Goal: Task Accomplishment & Management: Complete application form

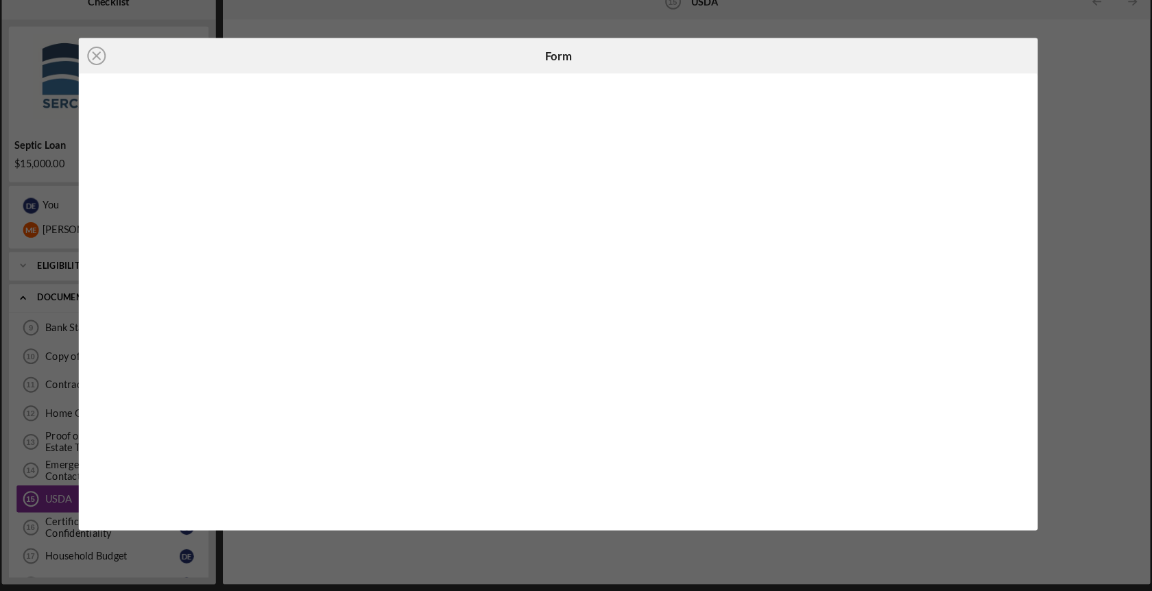
scroll to position [0, 1]
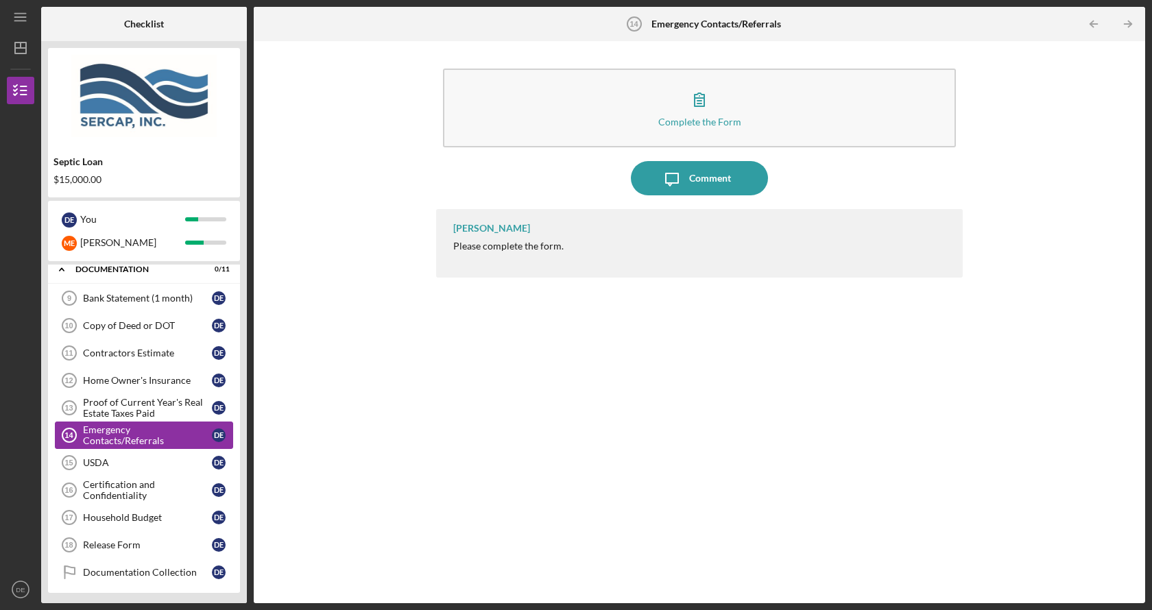
scroll to position [243, 0]
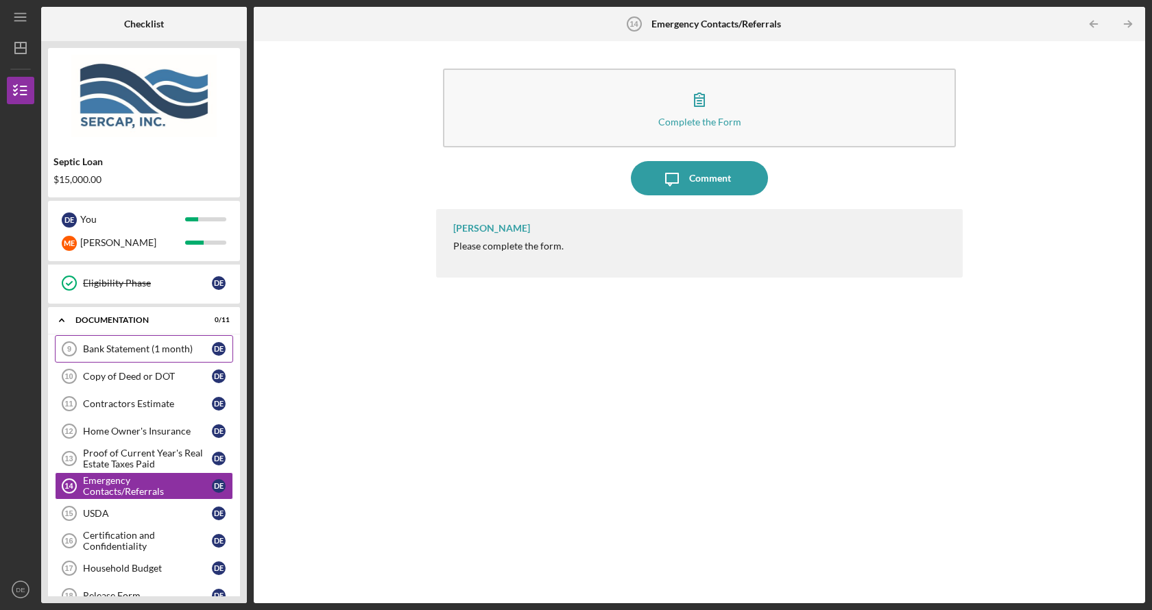
click at [124, 350] on div "Bank Statement (1 month)" at bounding box center [147, 349] width 129 height 11
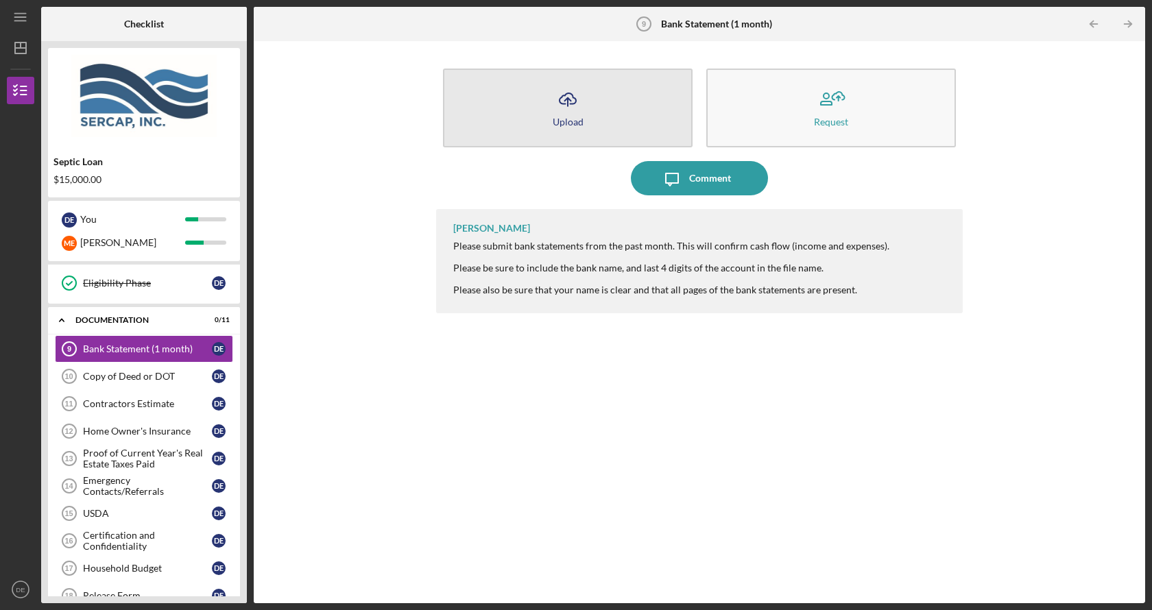
click at [629, 104] on button "Icon/Upload Upload" at bounding box center [568, 108] width 250 height 79
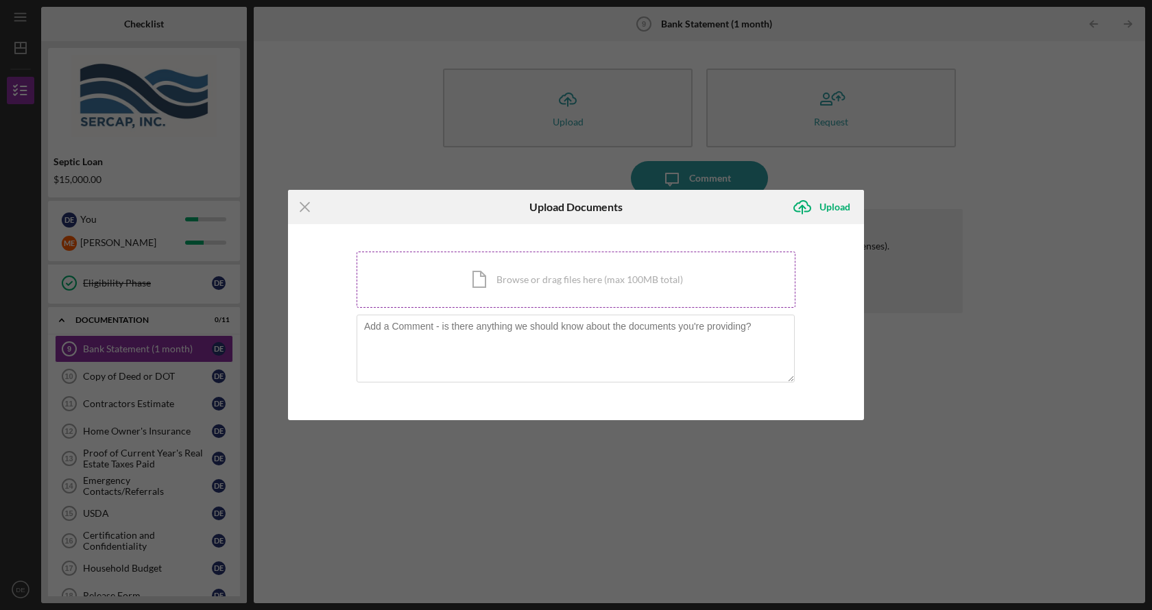
click at [515, 277] on div "Icon/Document Browse or drag files here (max 100MB total) Tap to choose files o…" at bounding box center [576, 280] width 439 height 56
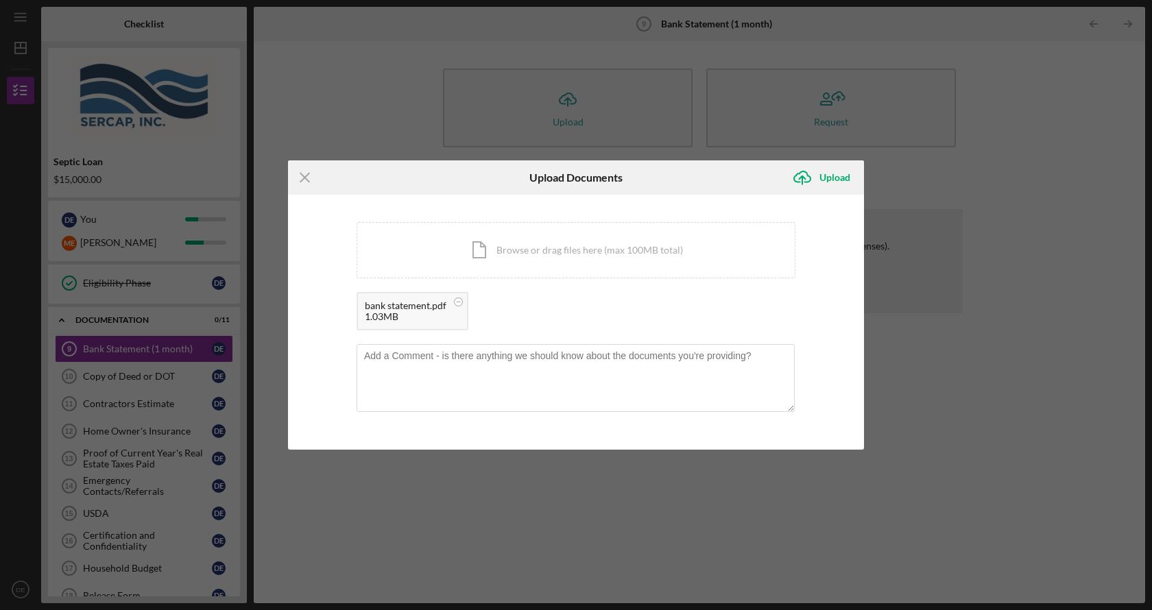
click at [438, 309] on div "bank statement.pdf" at bounding box center [406, 305] width 82 height 11
click at [407, 316] on div "1.03MB" at bounding box center [406, 316] width 82 height 11
drag, startPoint x: 1060, startPoint y: 608, endPoint x: 647, endPoint y: 322, distance: 502.3
click at [647, 322] on div "bank statement.pdf 1.03MB" at bounding box center [576, 314] width 439 height 45
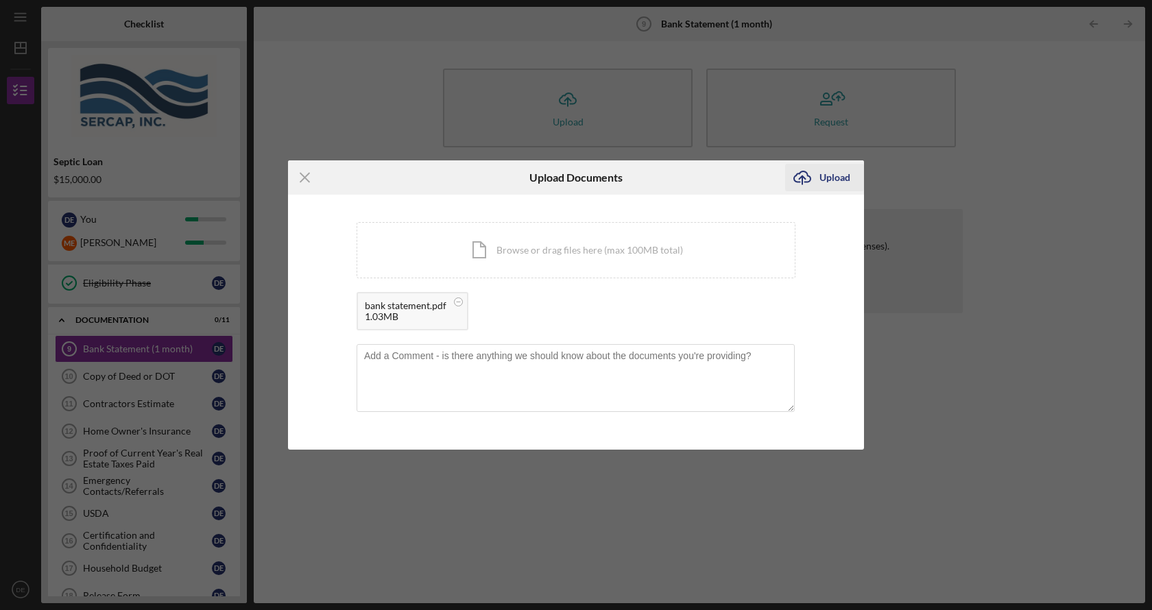
click at [808, 177] on icon "Icon/Upload" at bounding box center [802, 177] width 34 height 34
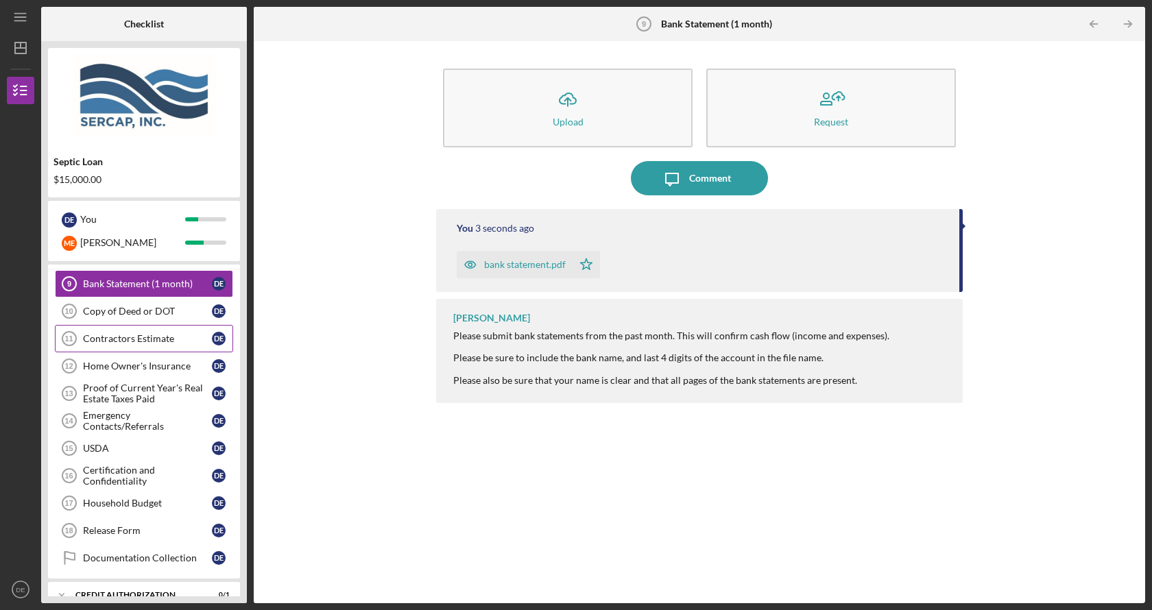
scroll to position [309, 0]
click at [155, 312] on div "Copy of Deed or DOT" at bounding box center [147, 310] width 129 height 11
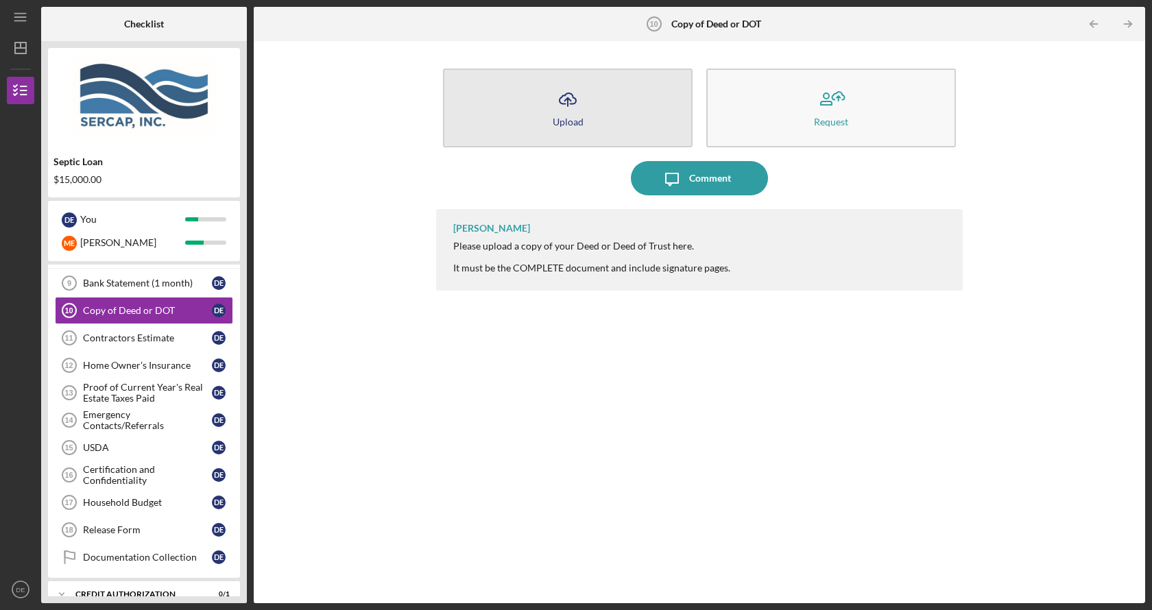
click at [622, 122] on button "Icon/Upload Upload" at bounding box center [568, 108] width 250 height 79
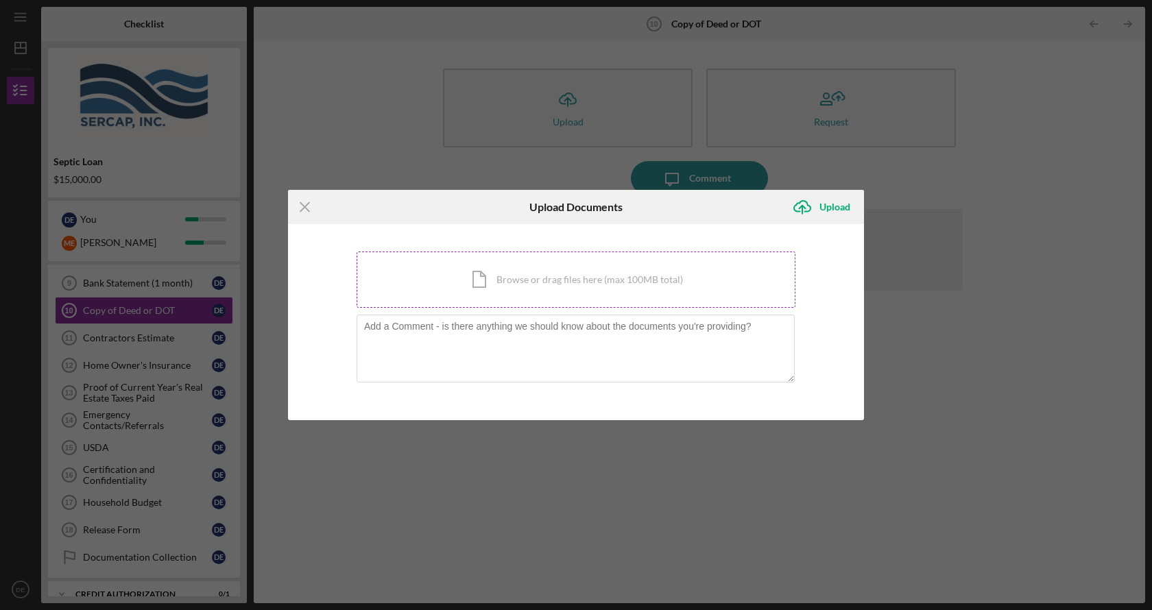
click at [476, 276] on div "Icon/Document Browse or drag files here (max 100MB total) Tap to choose files o…" at bounding box center [576, 280] width 439 height 56
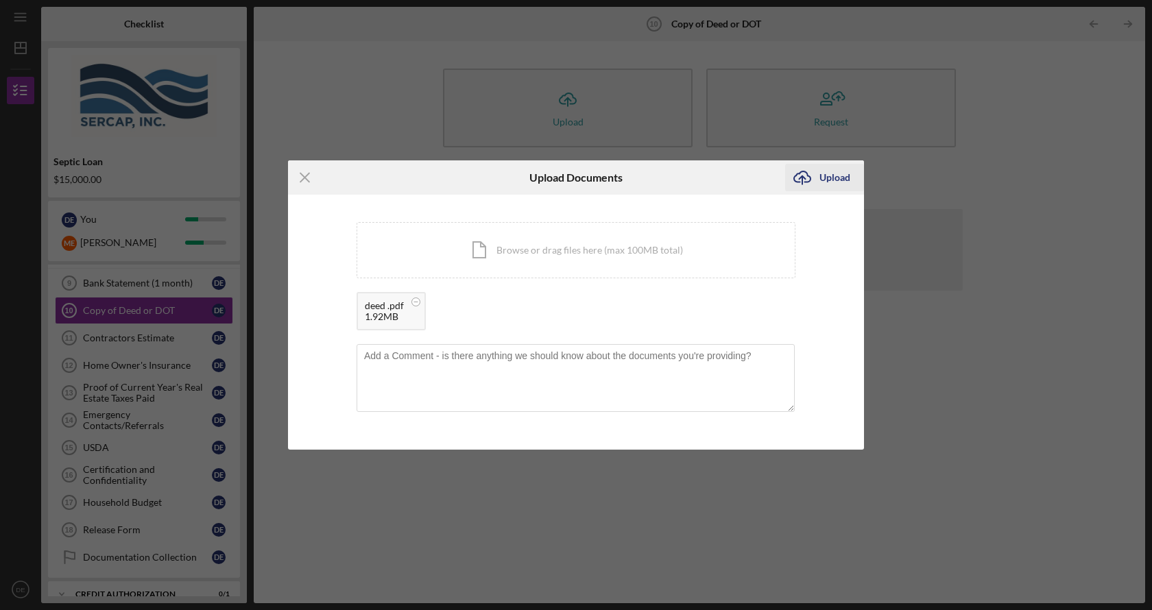
click at [813, 178] on icon "Icon/Upload" at bounding box center [802, 177] width 34 height 34
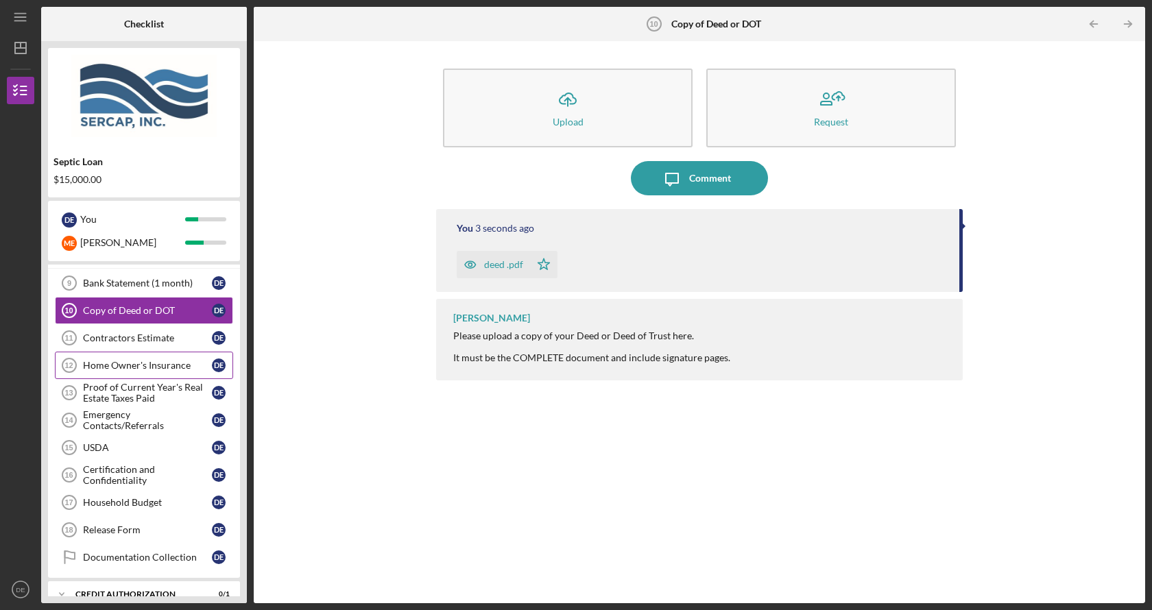
click at [114, 358] on link "Home Owner's Insurance 12 Home Owner's Insurance D E" at bounding box center [144, 365] width 178 height 27
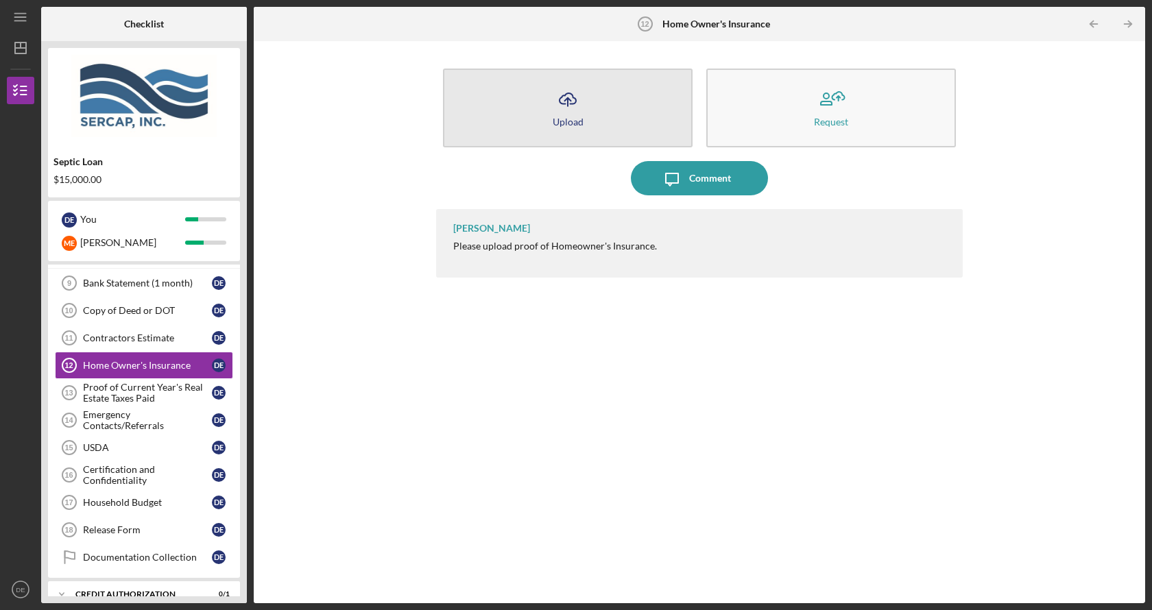
click at [600, 117] on button "Icon/Upload Upload" at bounding box center [568, 108] width 250 height 79
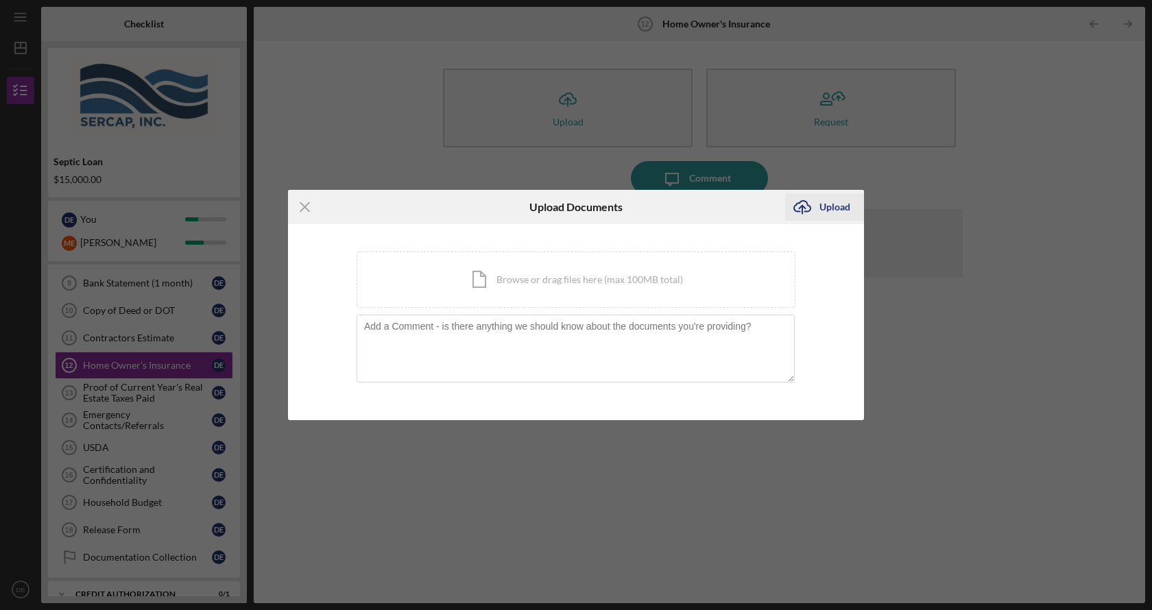
click at [818, 202] on icon "Icon/Upload" at bounding box center [802, 207] width 34 height 34
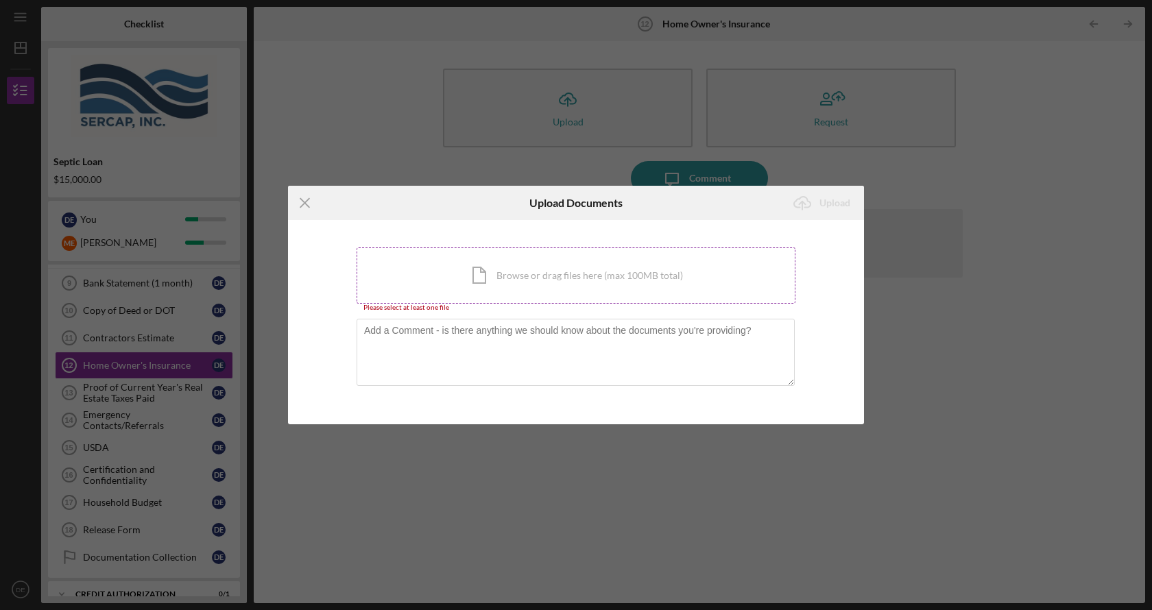
click at [558, 300] on div "Icon/Document Browse or drag files here (max 100MB total) Tap to choose files o…" at bounding box center [576, 276] width 439 height 56
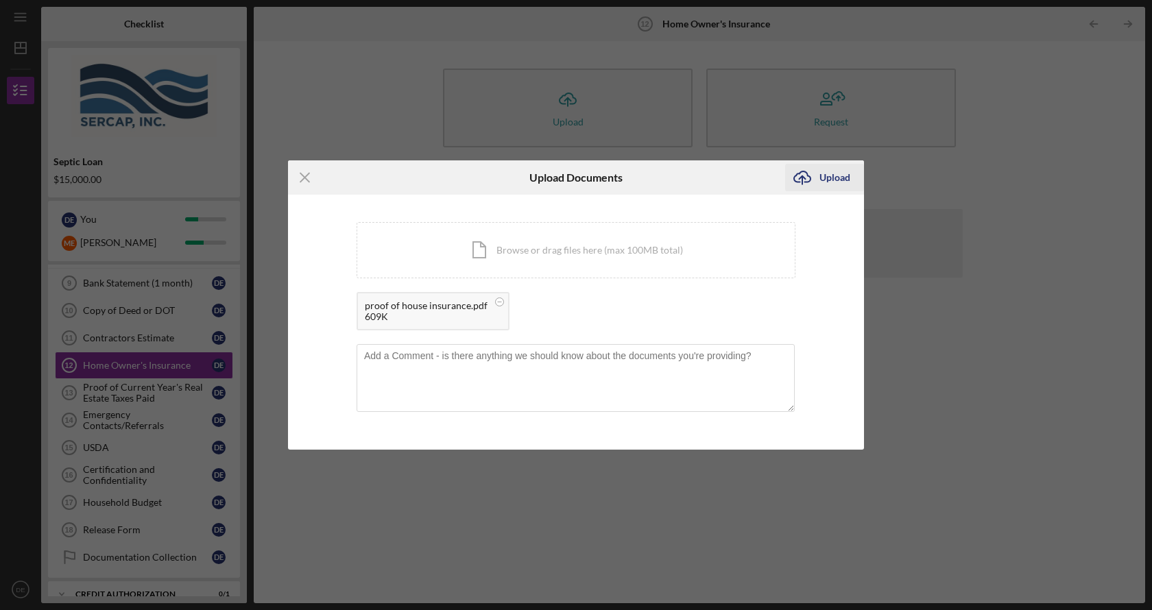
click at [803, 176] on g "submit" at bounding box center [802, 177] width 16 height 13
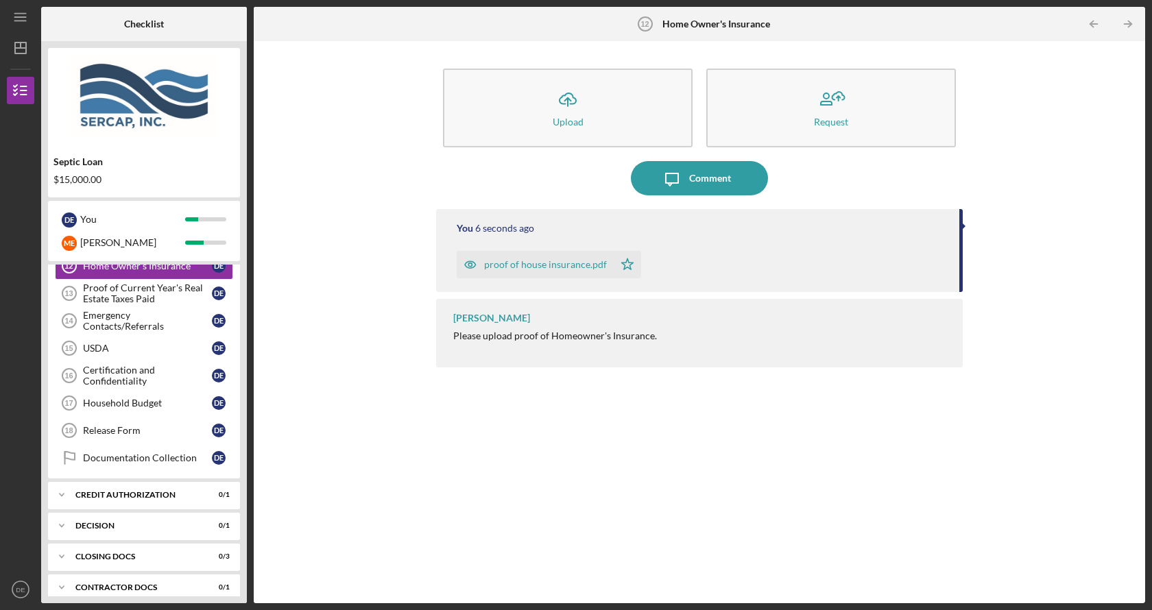
scroll to position [412, 0]
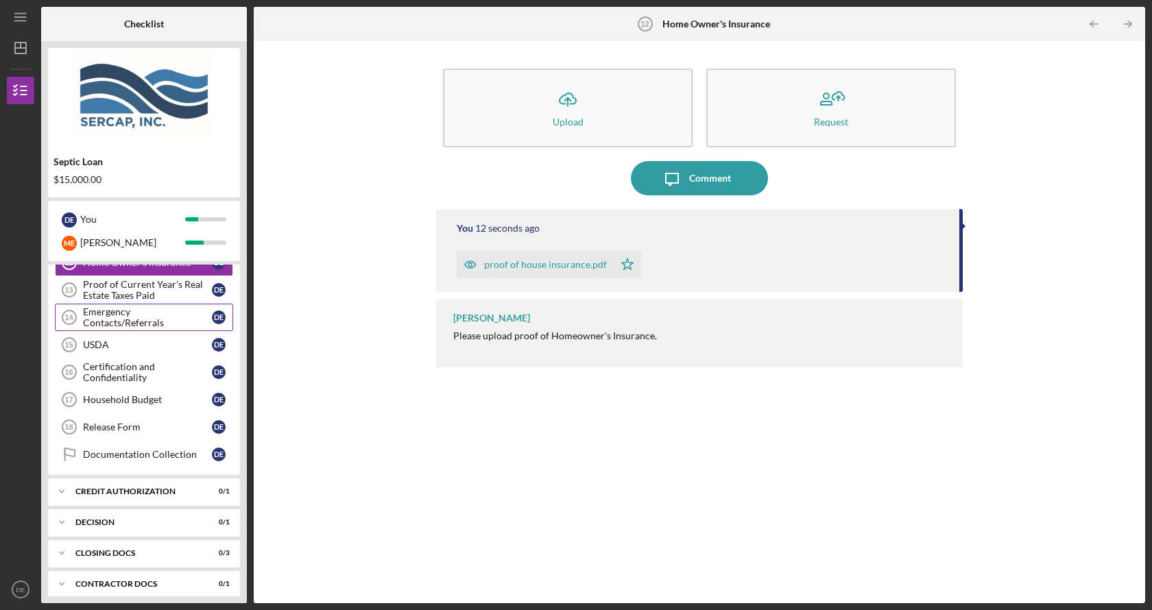
click at [162, 324] on link "Emergency Contacts/Referrals 14 Emergency Contacts/Referrals D E" at bounding box center [144, 317] width 178 height 27
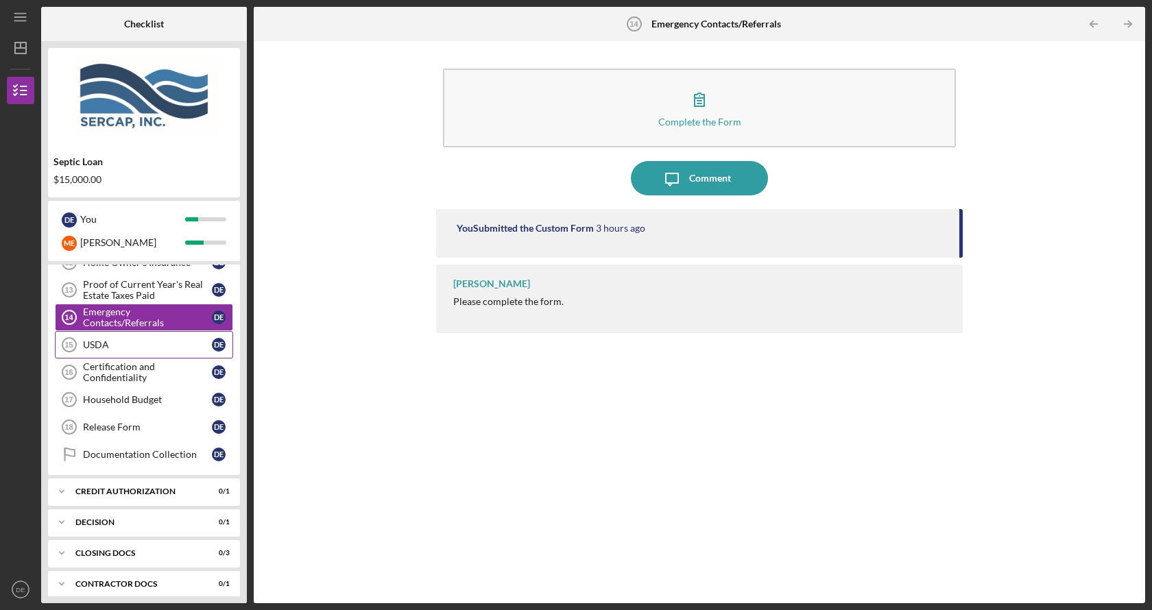
click at [158, 342] on div "USDA" at bounding box center [147, 345] width 129 height 11
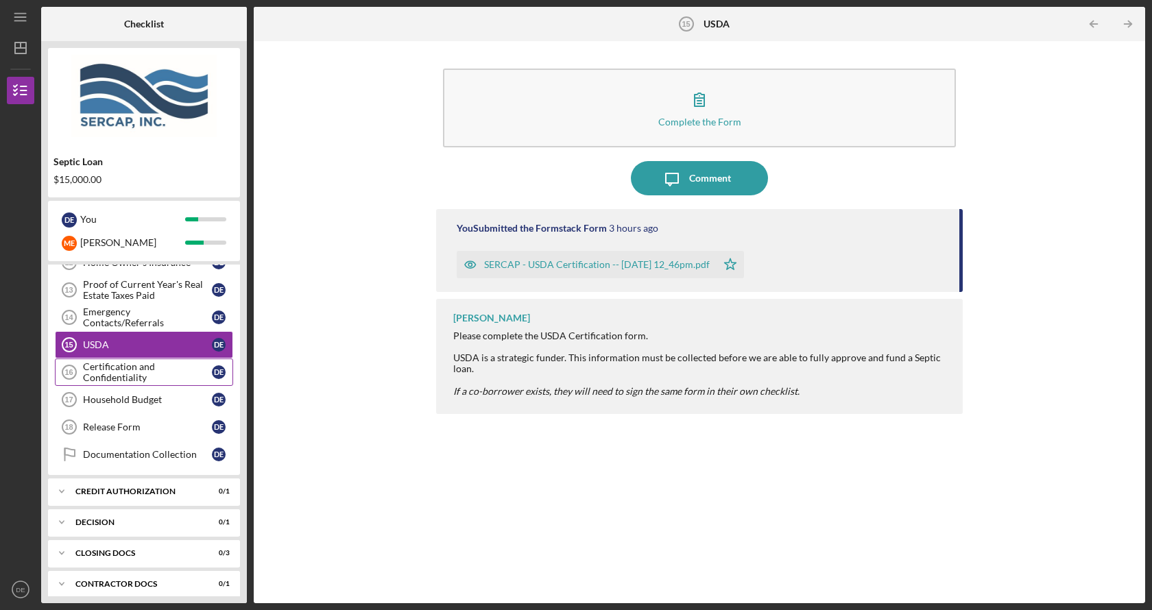
click at [156, 373] on div "Certification and Confidentiality" at bounding box center [147, 372] width 129 height 22
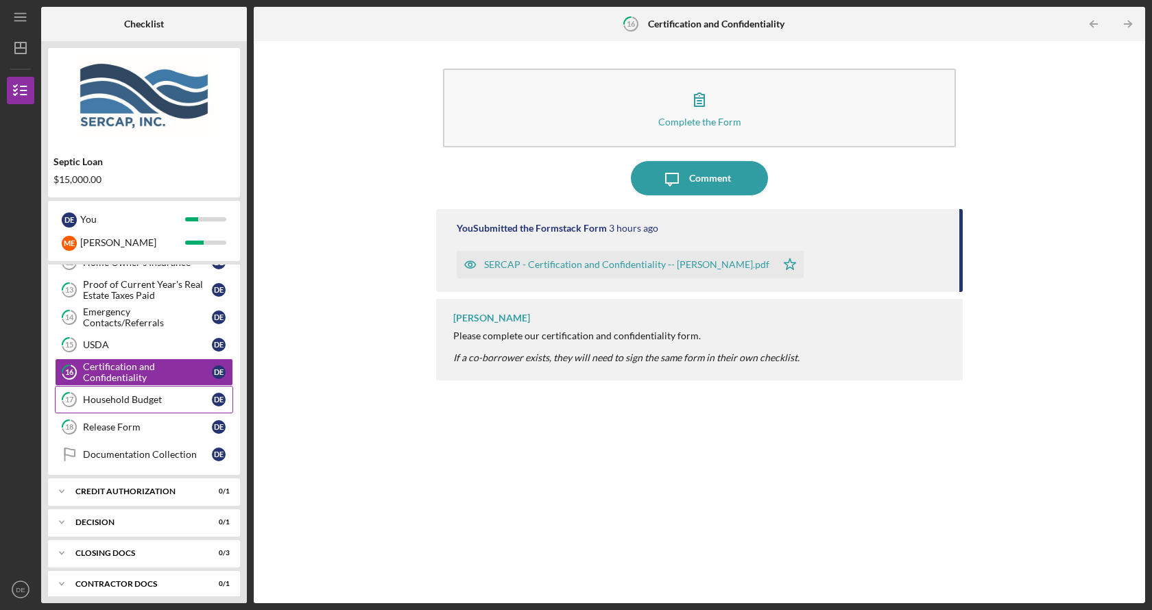
click at [152, 405] on link "17 Household Budget D E" at bounding box center [144, 399] width 178 height 27
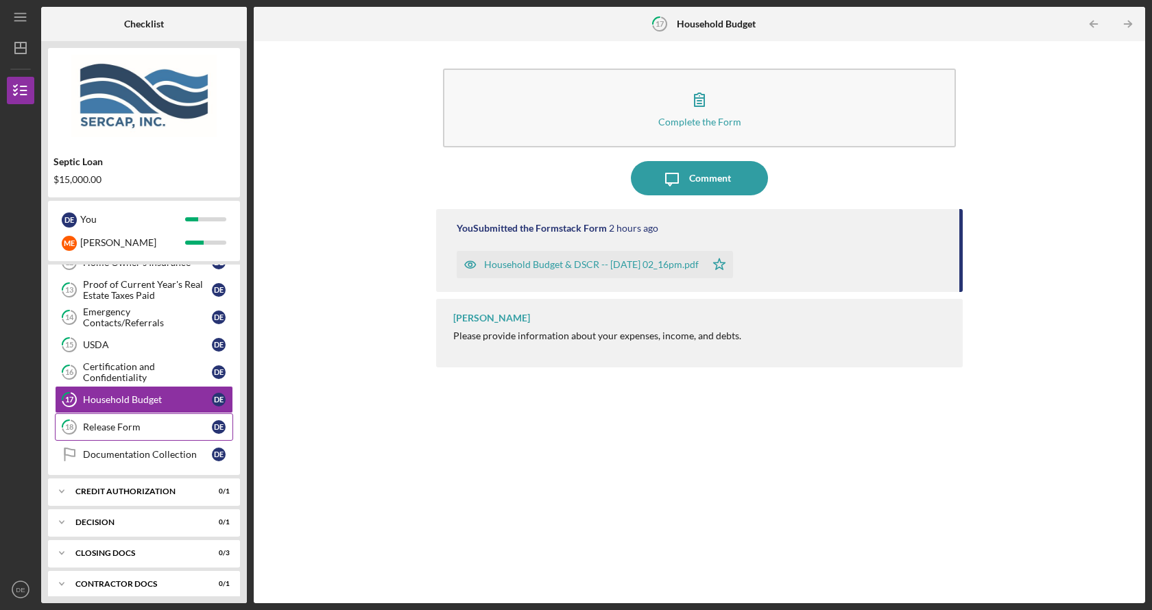
click at [139, 429] on div "Release Form" at bounding box center [147, 427] width 129 height 11
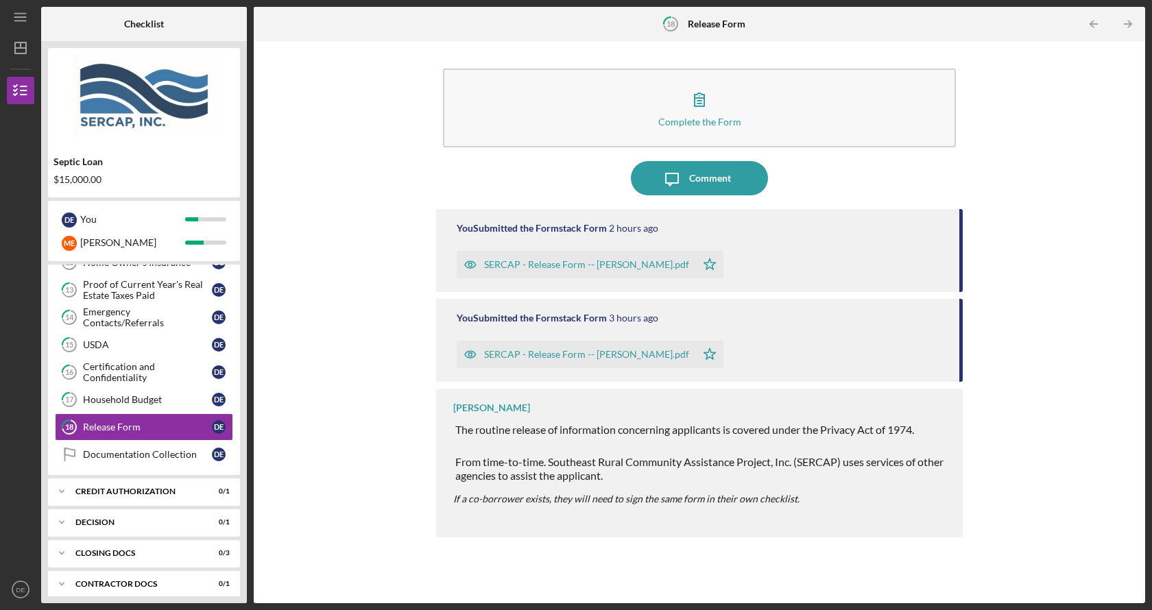
click at [318, 383] on div "Complete the Form Form Icon/Message Comment You Submitted the Formstack Form 2 …" at bounding box center [700, 322] width 878 height 549
